Goal: Information Seeking & Learning: Learn about a topic

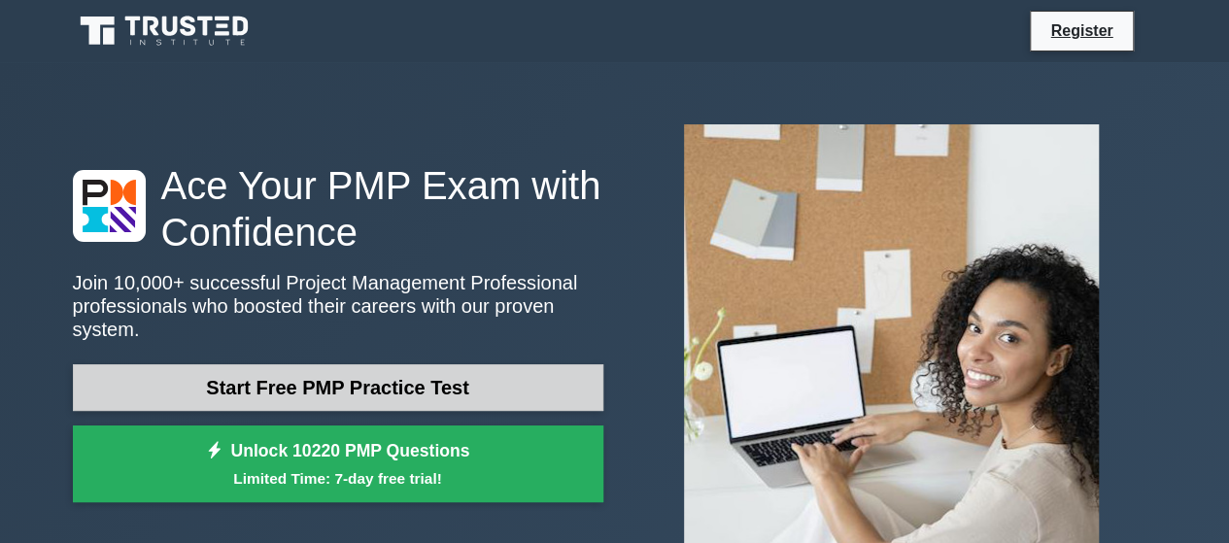
click at [418, 382] on link "Start Free PMP Practice Test" at bounding box center [338, 387] width 531 height 47
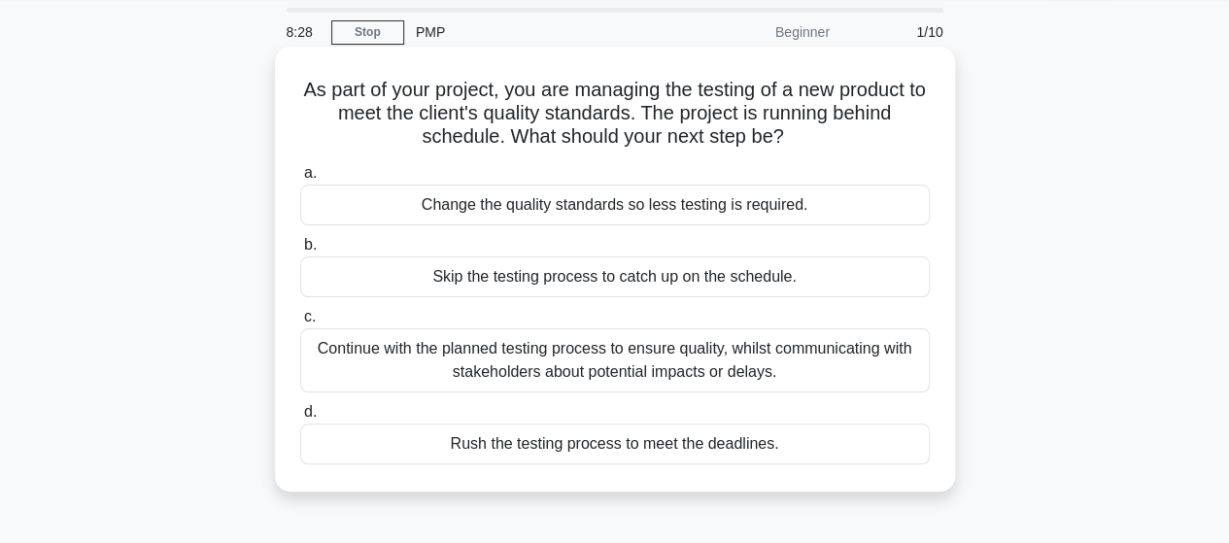
scroll to position [78, 0]
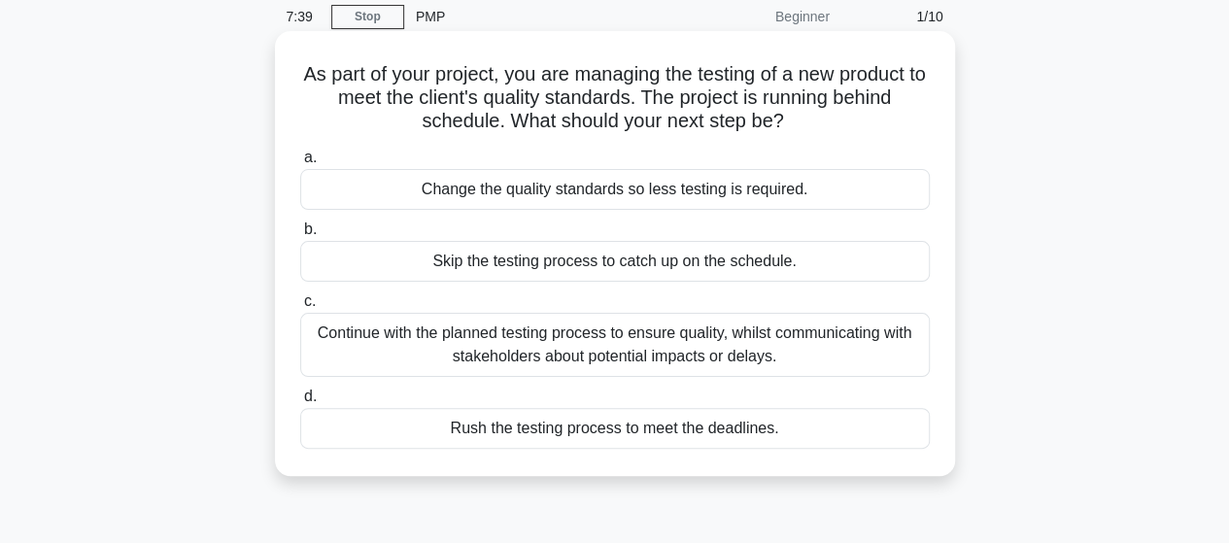
click at [711, 335] on div "Continue with the planned testing process to ensure quality, whilst communicati…" at bounding box center [615, 345] width 630 height 64
click at [300, 308] on input "c. Continue with the planned testing process to ensure quality, whilst communic…" at bounding box center [300, 301] width 0 height 13
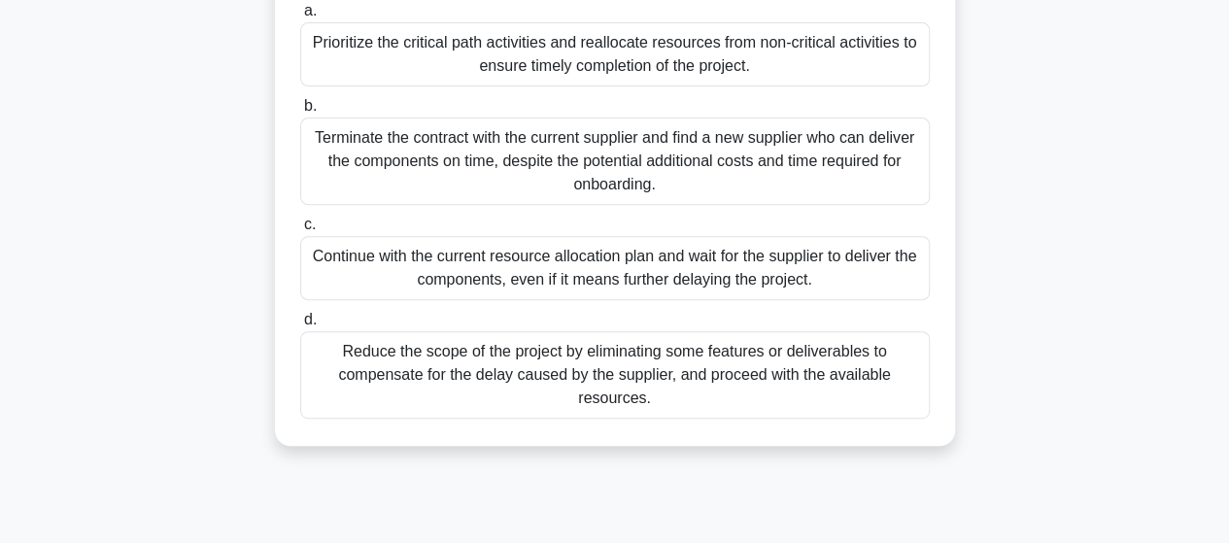
scroll to position [265, 0]
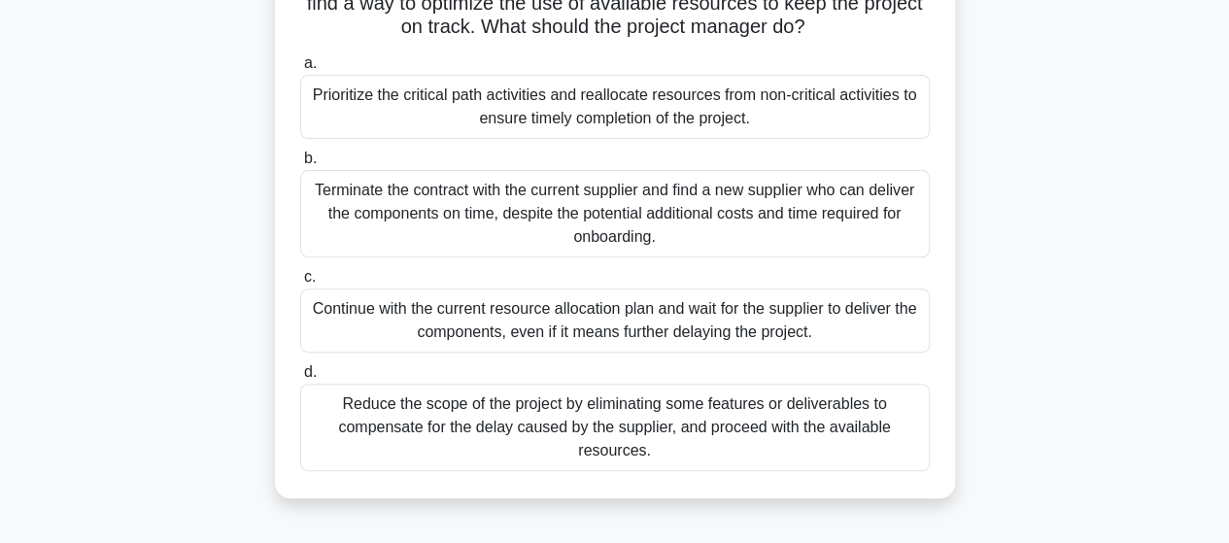
click at [598, 116] on div "Prioritize the critical path activities and reallocate resources from non-criti…" at bounding box center [615, 107] width 630 height 64
click at [300, 70] on input "a. Prioritize the critical path activities and reallocate resources from non-cr…" at bounding box center [300, 63] width 0 height 13
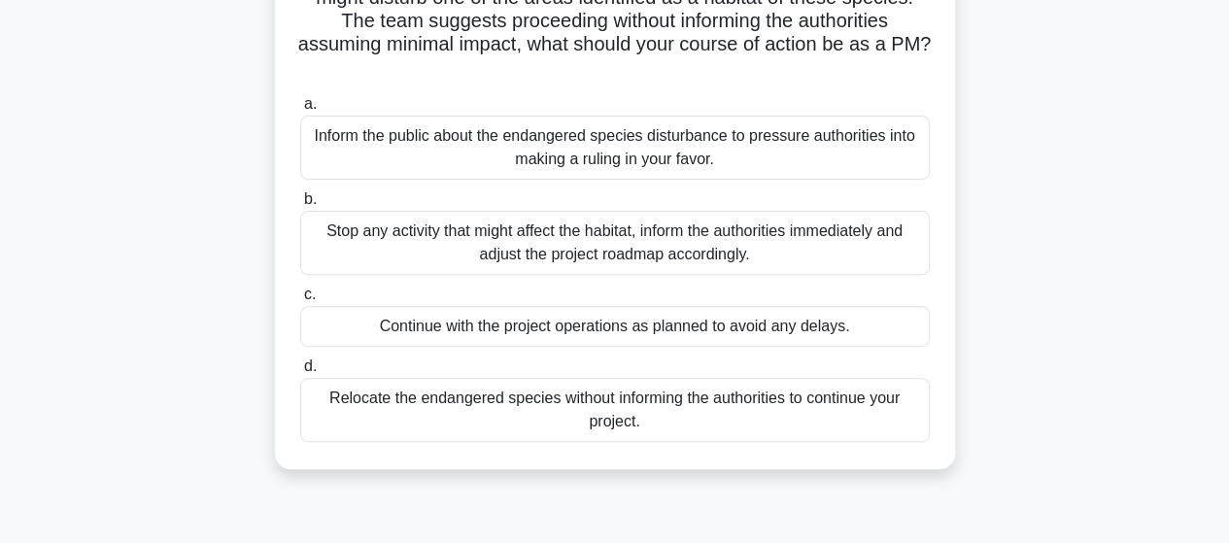
scroll to position [225, 0]
click at [574, 244] on div "Stop any activity that might affect the habitat, inform the authorities immedia…" at bounding box center [615, 242] width 630 height 64
click at [300, 205] on input "b. Stop any activity that might affect the habitat, inform the authorities imme…" at bounding box center [300, 198] width 0 height 13
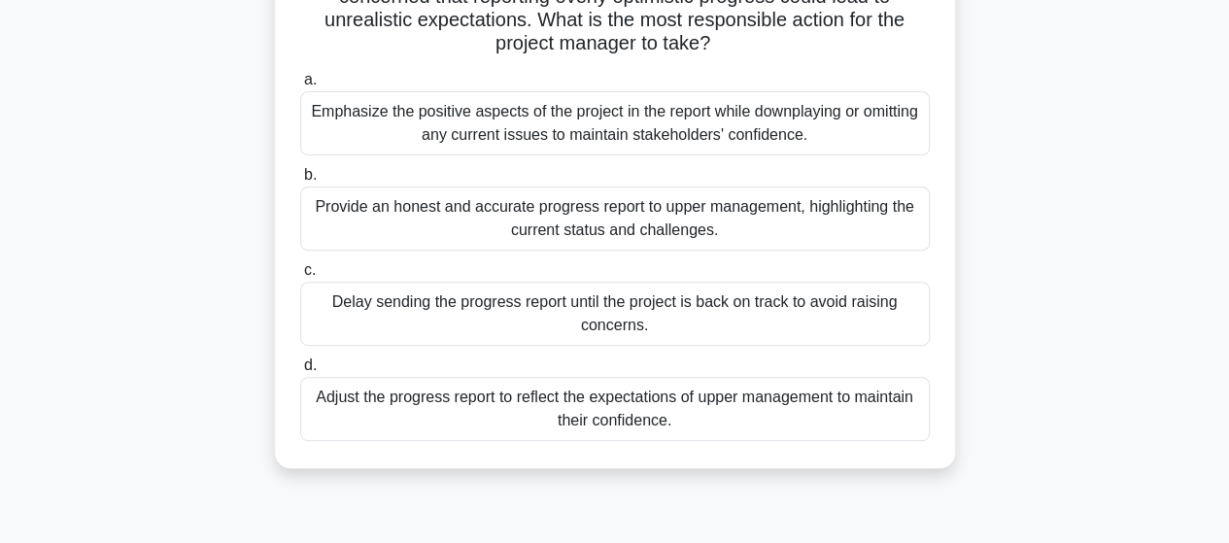
scroll to position [226, 0]
click at [606, 236] on div "Provide an honest and accurate progress report to upper management, highlightin…" at bounding box center [615, 218] width 630 height 64
click at [300, 181] on input "b. Provide an honest and accurate progress report to upper management, highligh…" at bounding box center [300, 174] width 0 height 13
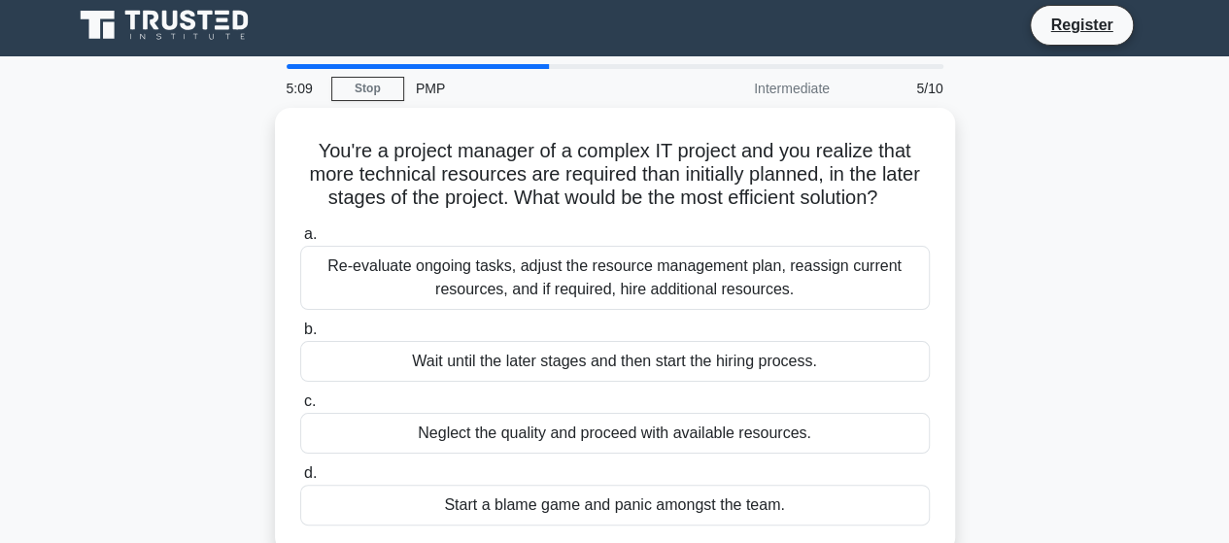
scroll to position [0, 0]
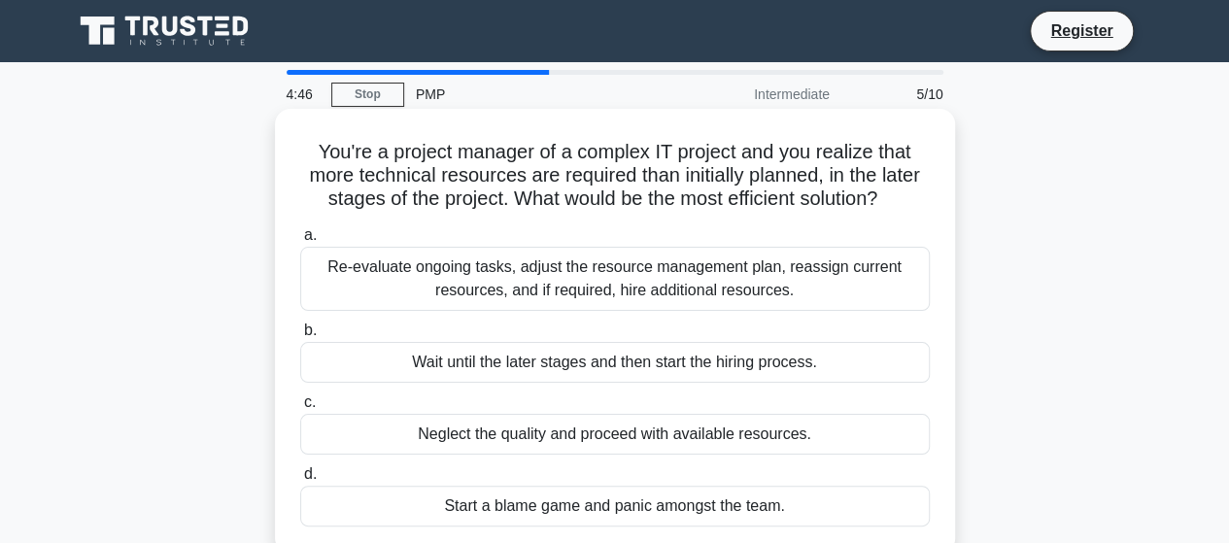
click at [816, 334] on label "b. Wait until the later stages and then start the hiring process." at bounding box center [615, 351] width 630 height 64
click at [300, 334] on input "b. Wait until the later stages and then start the hiring process." at bounding box center [300, 331] width 0 height 13
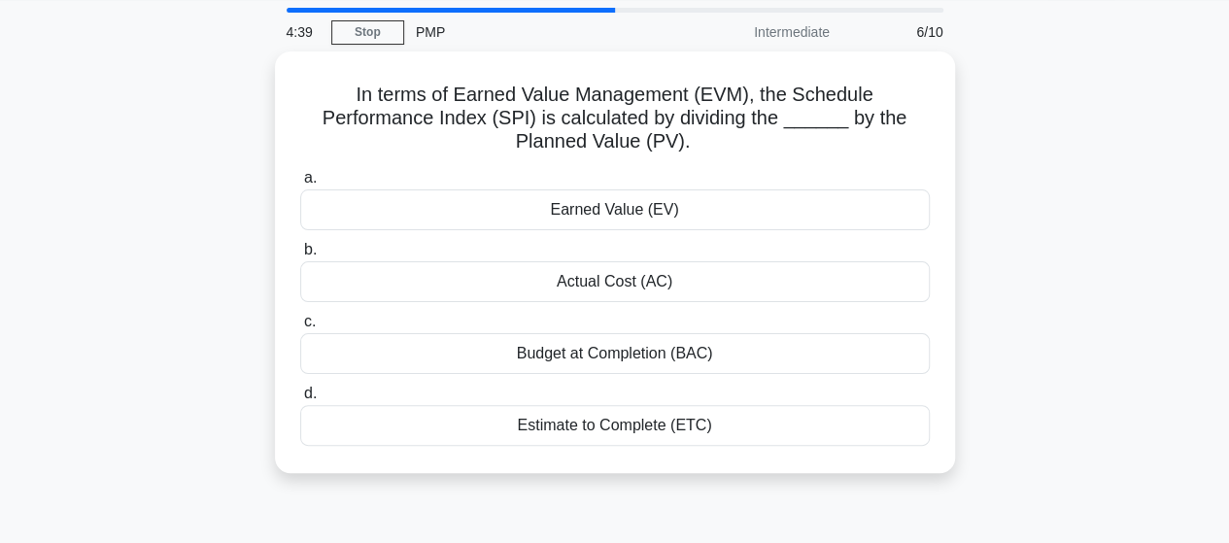
scroll to position [60, 0]
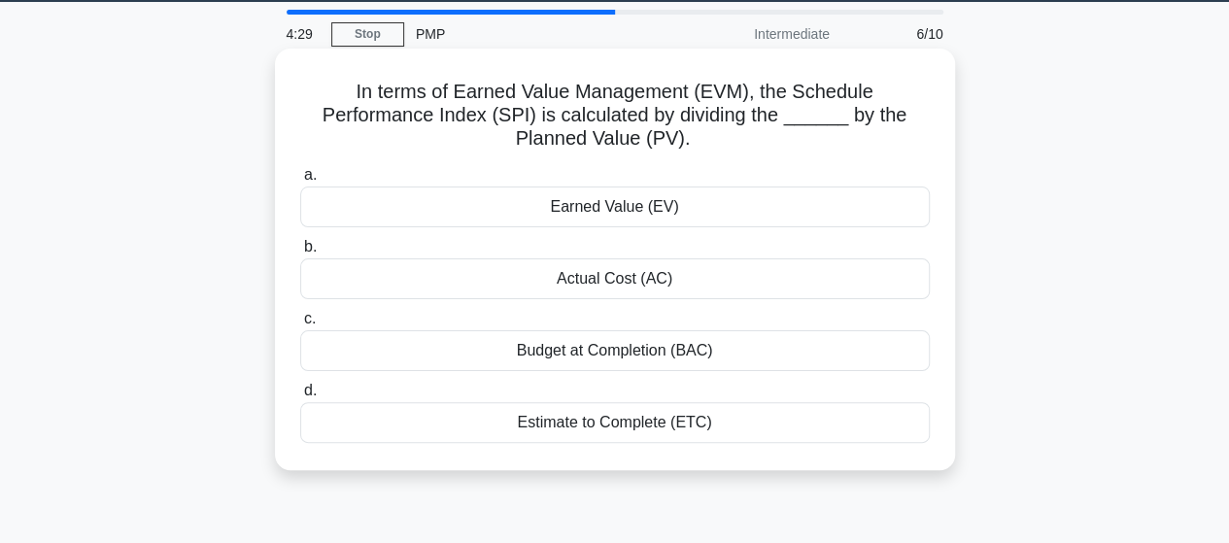
click at [640, 417] on div "Estimate to Complete (ETC)" at bounding box center [615, 422] width 630 height 41
click at [300, 397] on input "d. Estimate to Complete (ETC)" at bounding box center [300, 391] width 0 height 13
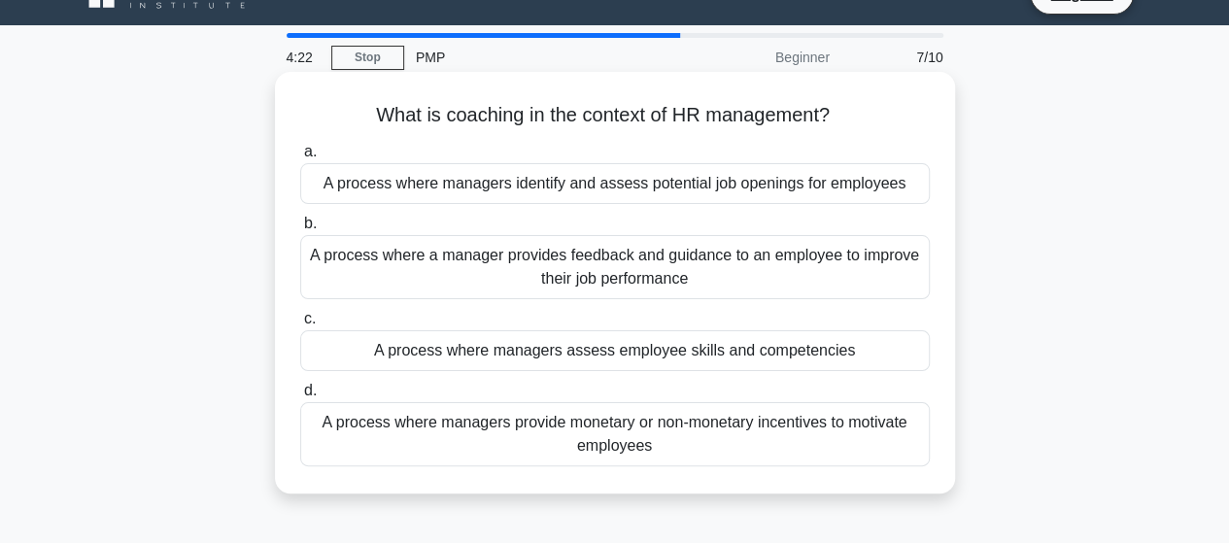
scroll to position [72, 0]
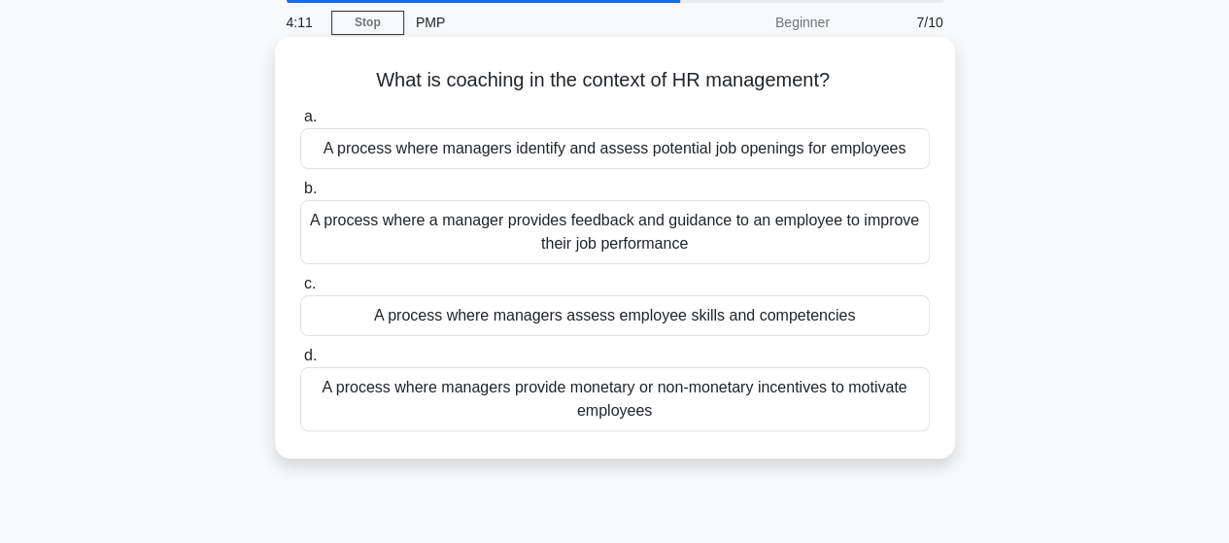
click at [630, 250] on div "A process where a manager provides feedback and guidance to an employee to impr…" at bounding box center [615, 232] width 630 height 64
click at [300, 195] on input "b. A process where a manager provides feedback and guidance to an employee to i…" at bounding box center [300, 189] width 0 height 13
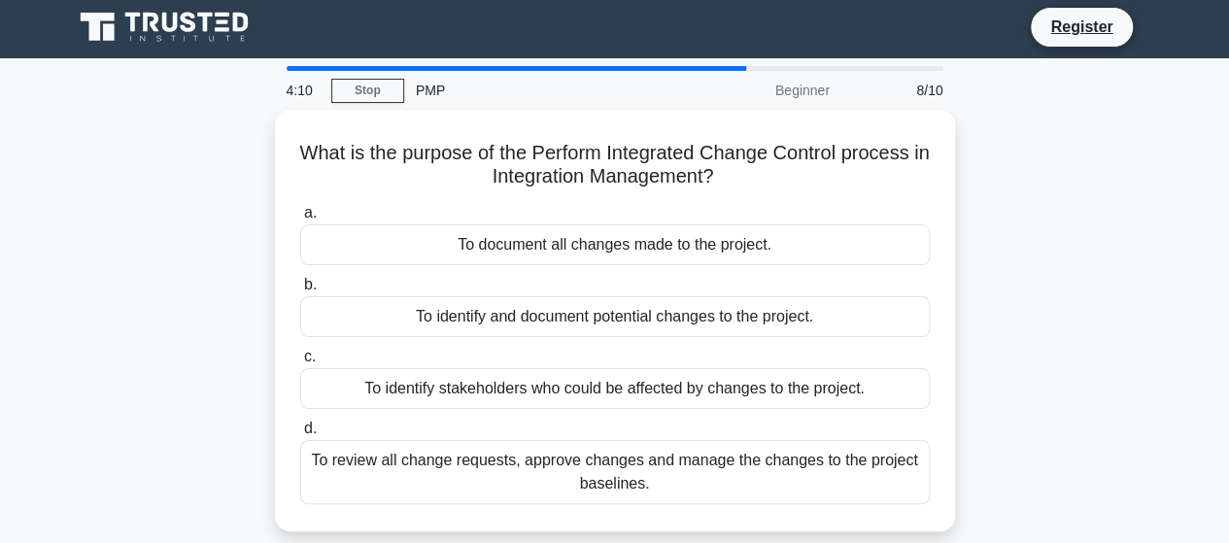
scroll to position [0, 0]
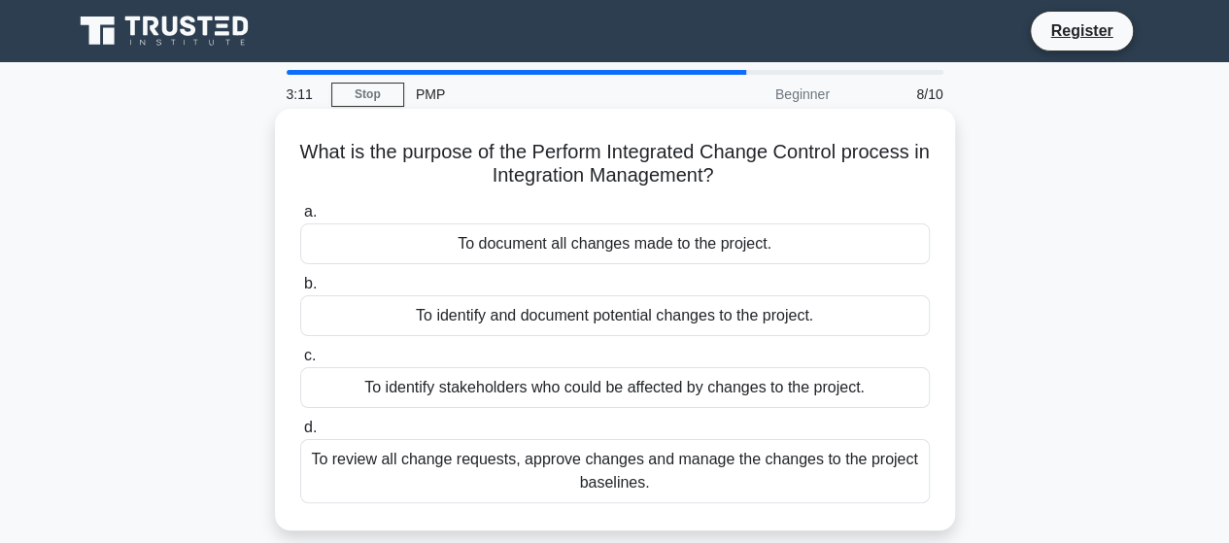
click at [661, 477] on div "To review all change requests, approve changes and manage the changes to the pr…" at bounding box center [615, 471] width 630 height 64
click at [300, 434] on input "d. To review all change requests, approve changes and manage the changes to the…" at bounding box center [300, 428] width 0 height 13
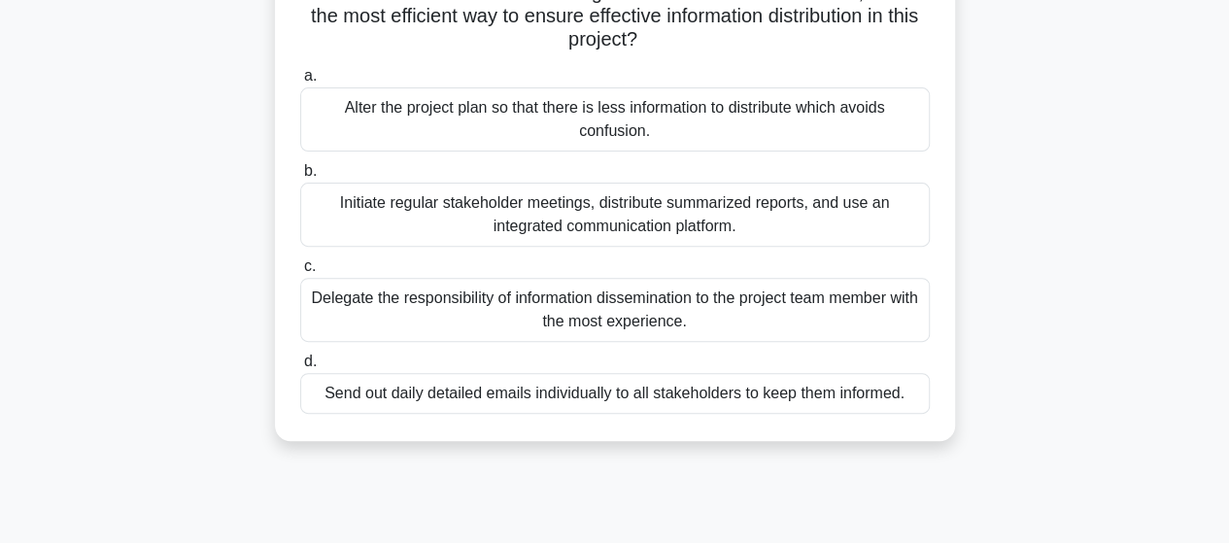
scroll to position [230, 0]
click at [731, 394] on div "Send out daily detailed emails individually to all stakeholders to keep them in…" at bounding box center [615, 392] width 630 height 41
click at [300, 367] on input "d. Send out daily detailed emails individually to all stakeholders to keep them…" at bounding box center [300, 361] width 0 height 13
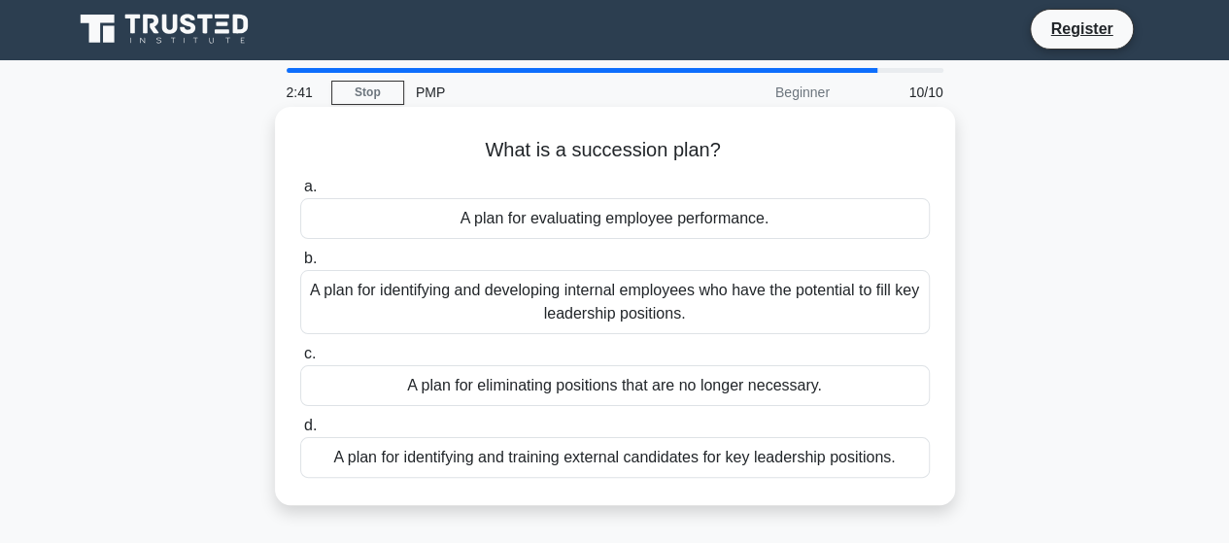
scroll to position [0, 0]
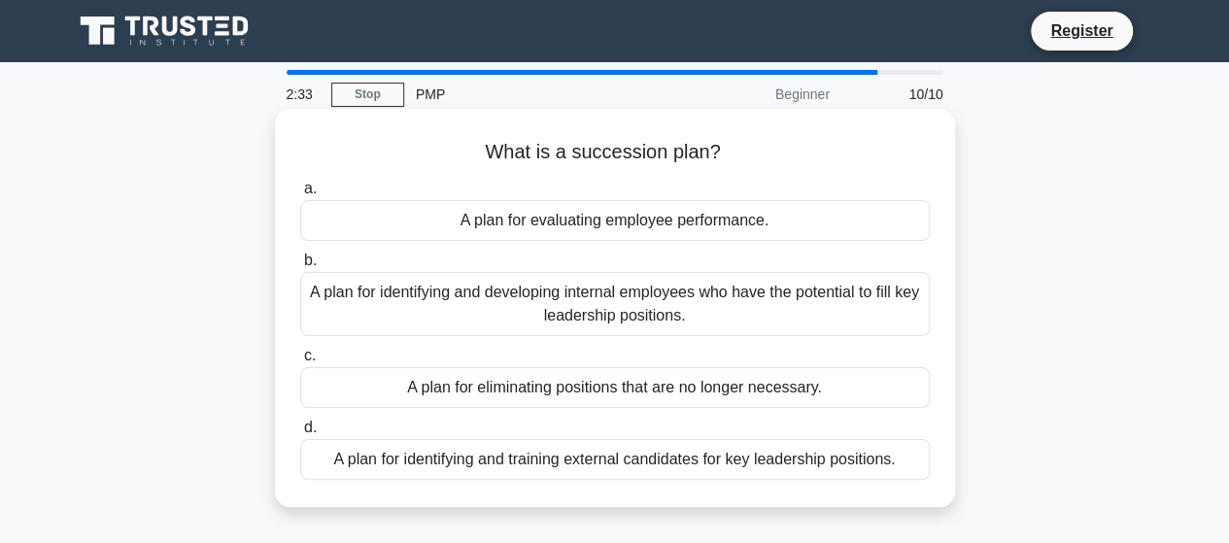
click at [492, 283] on div "A plan for identifying and developing internal employees who have the potential…" at bounding box center [615, 304] width 630 height 64
click at [300, 267] on input "b. A plan for identifying and developing internal employees who have the potent…" at bounding box center [300, 261] width 0 height 13
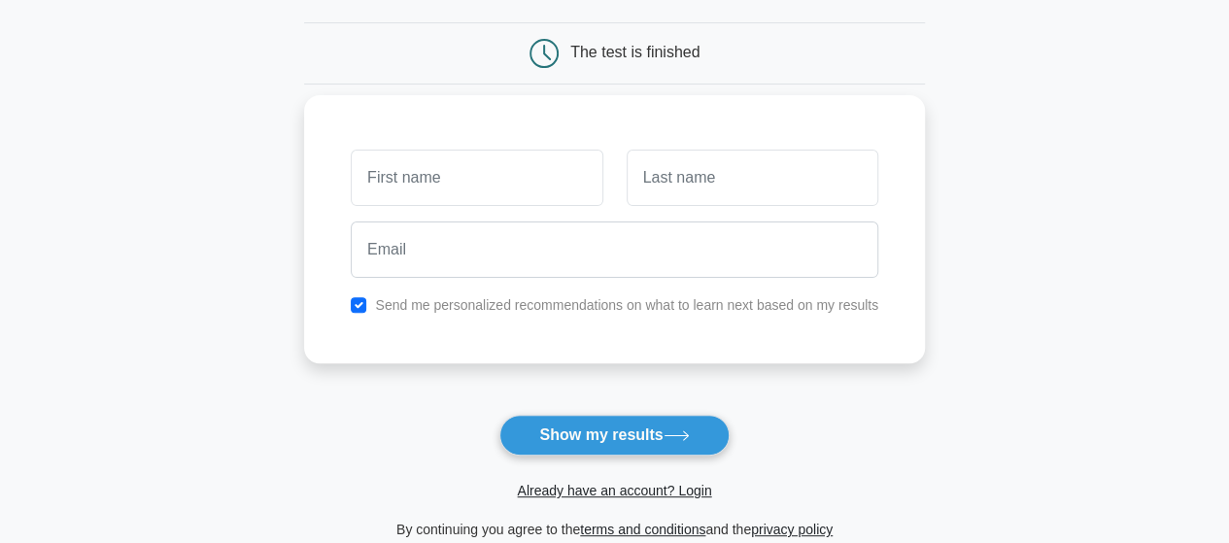
scroll to position [175, 0]
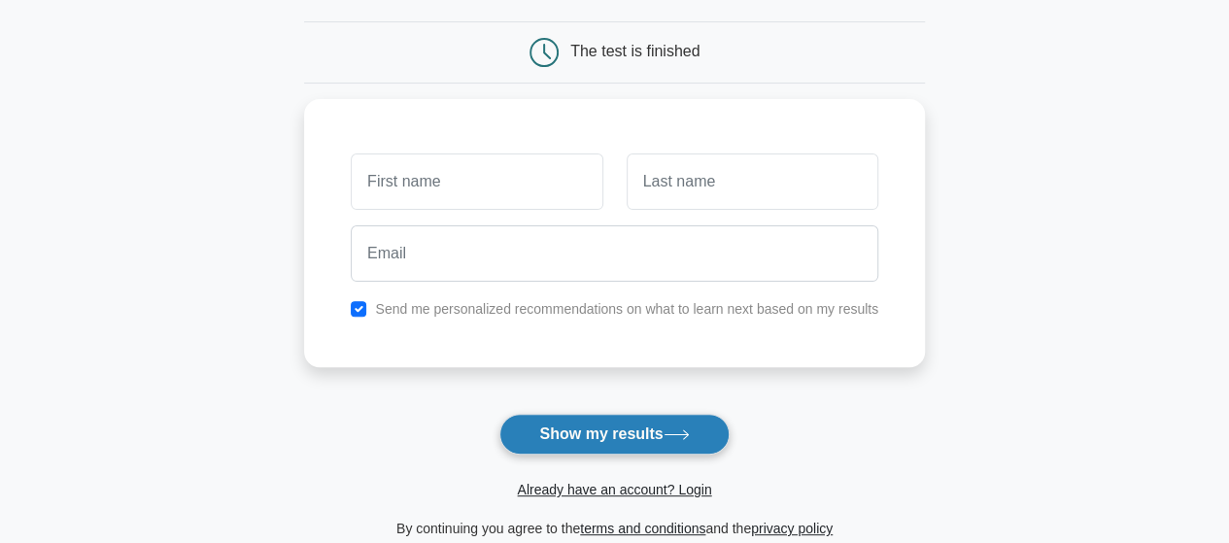
click at [609, 436] on button "Show my results" at bounding box center [613, 434] width 229 height 41
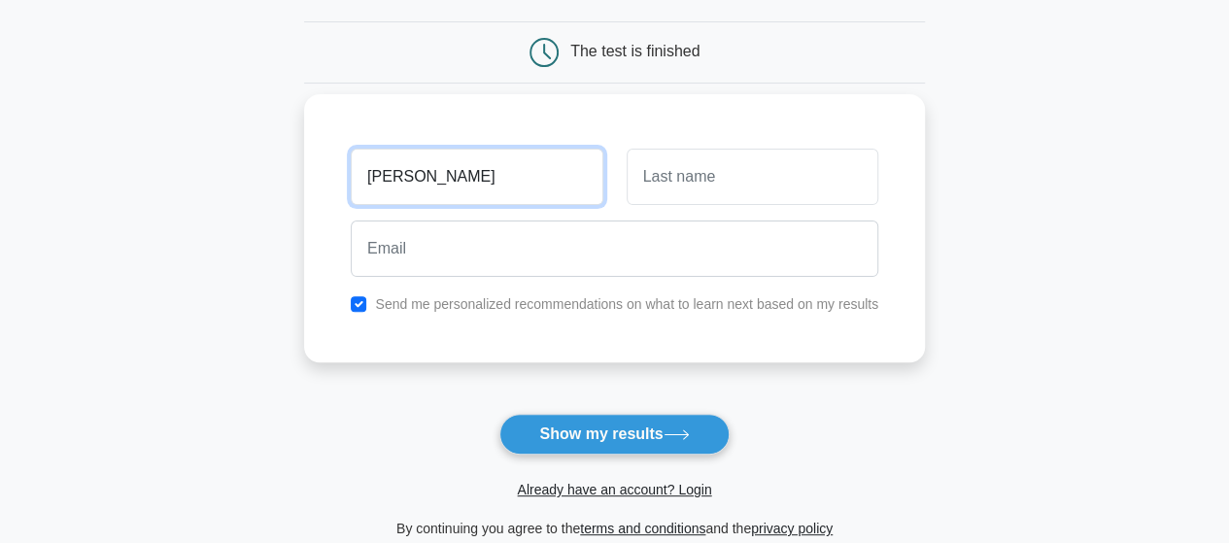
type input "shondell"
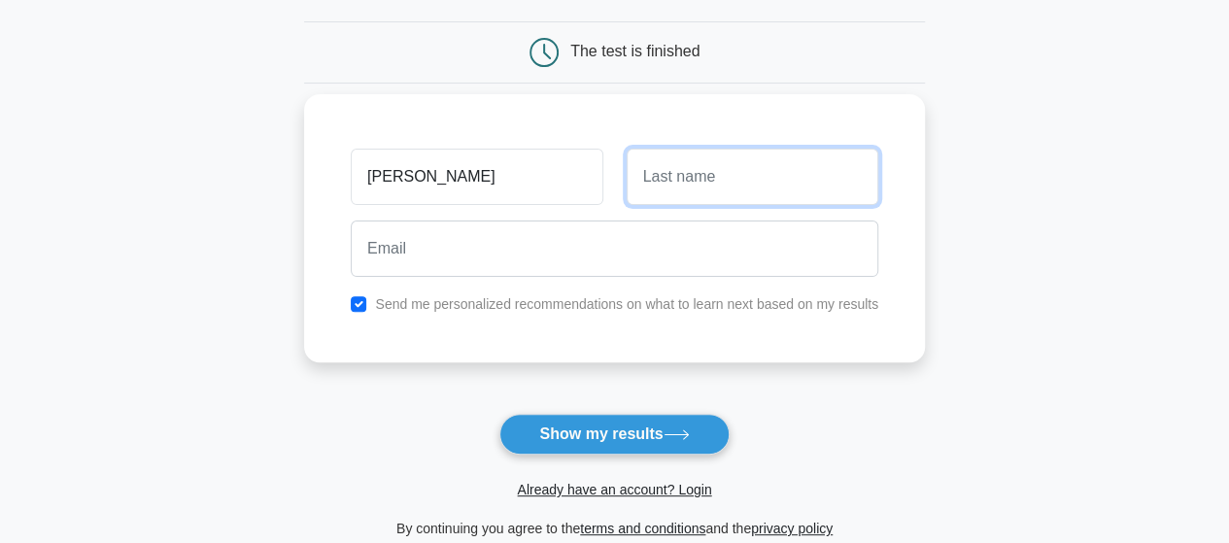
click at [683, 195] on input "text" at bounding box center [753, 177] width 252 height 56
